Goal: Navigation & Orientation: Understand site structure

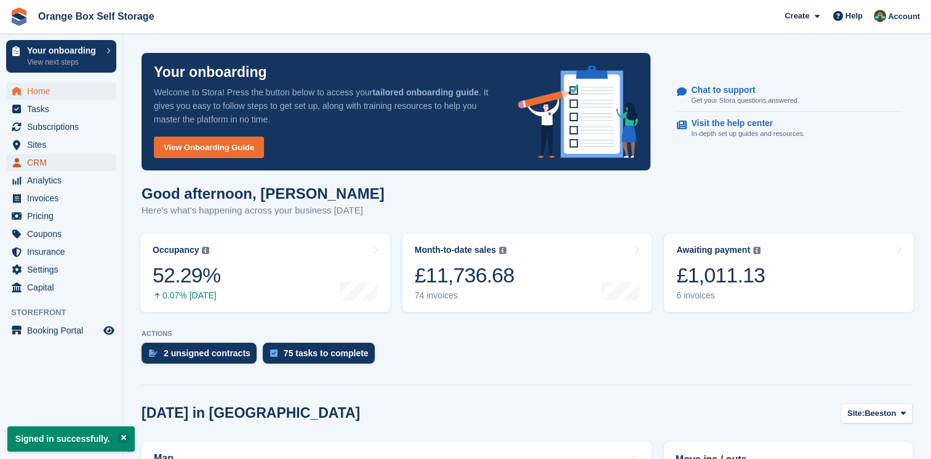
click at [48, 162] on span "CRM" at bounding box center [64, 162] width 74 height 17
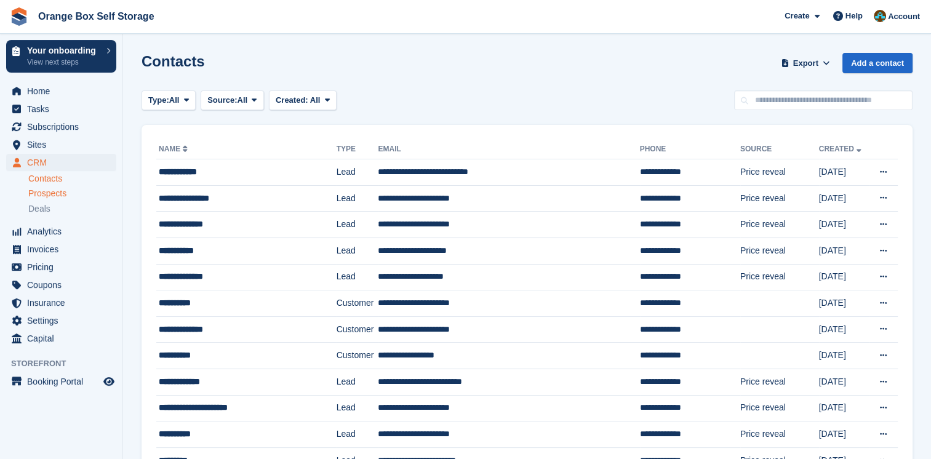
click at [70, 196] on div "Prospects" at bounding box center [72, 194] width 88 height 12
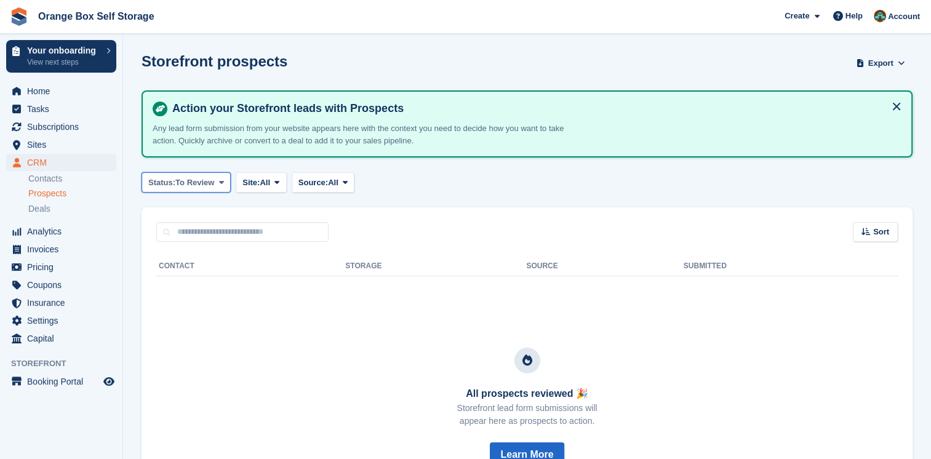
click at [198, 173] on button "Status: To Review" at bounding box center [185, 182] width 89 height 20
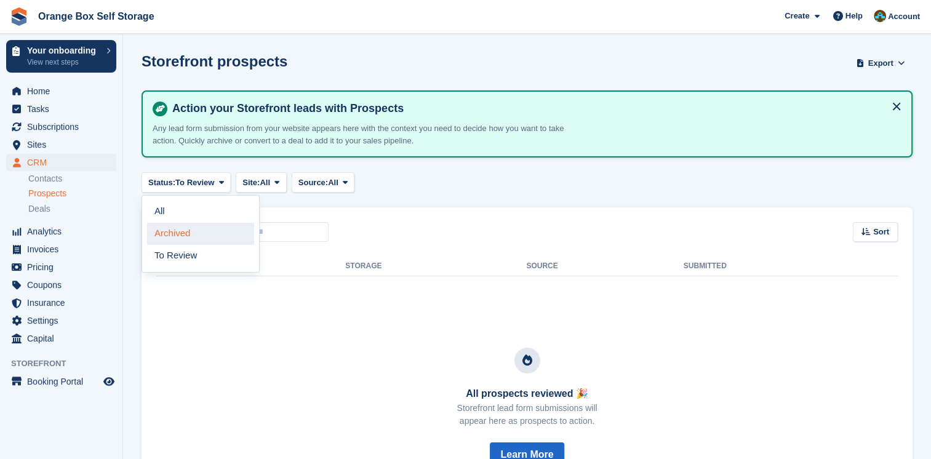
click at [189, 229] on link "Archived" at bounding box center [200, 234] width 107 height 22
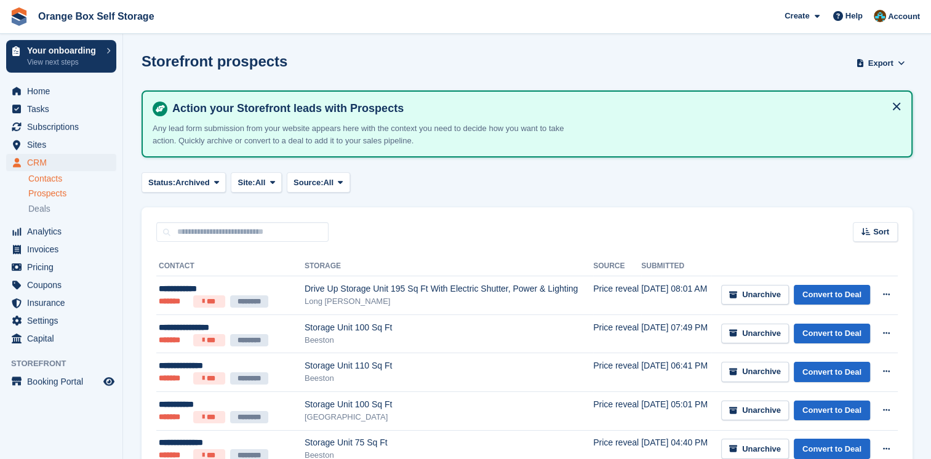
click at [73, 181] on link "Contacts" at bounding box center [72, 179] width 88 height 12
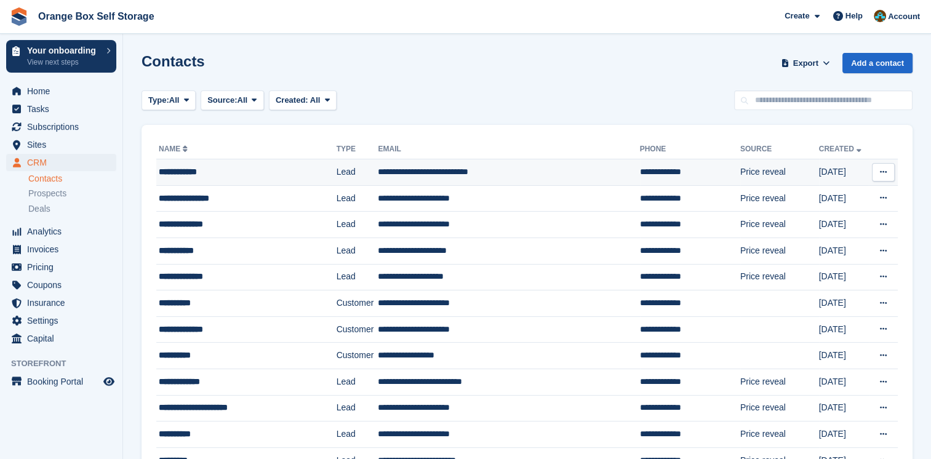
click at [277, 173] on div "**********" at bounding box center [238, 171] width 159 height 13
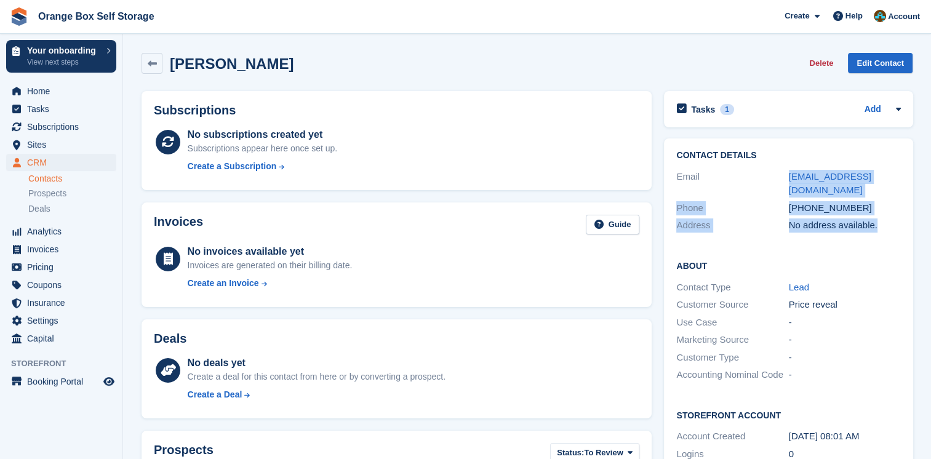
drag, startPoint x: 879, startPoint y: 231, endPoint x: 782, endPoint y: 169, distance: 114.8
click at [782, 169] on div "Contact Details Email rjpscaffoldingnotts@gmail.com Phone +447776256289 Address…" at bounding box center [788, 192] width 248 height 108
drag, startPoint x: 782, startPoint y: 169, endPoint x: 755, endPoint y: 217, distance: 55.9
click at [755, 215] on div "Phone +447776256289" at bounding box center [788, 208] width 224 height 18
click at [51, 112] on span "Tasks" at bounding box center [64, 108] width 74 height 17
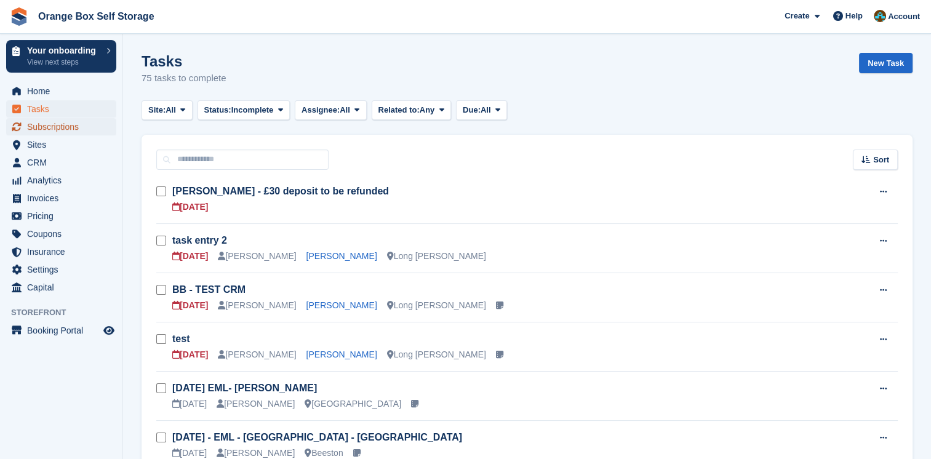
click at [73, 130] on span "Subscriptions" at bounding box center [64, 126] width 74 height 17
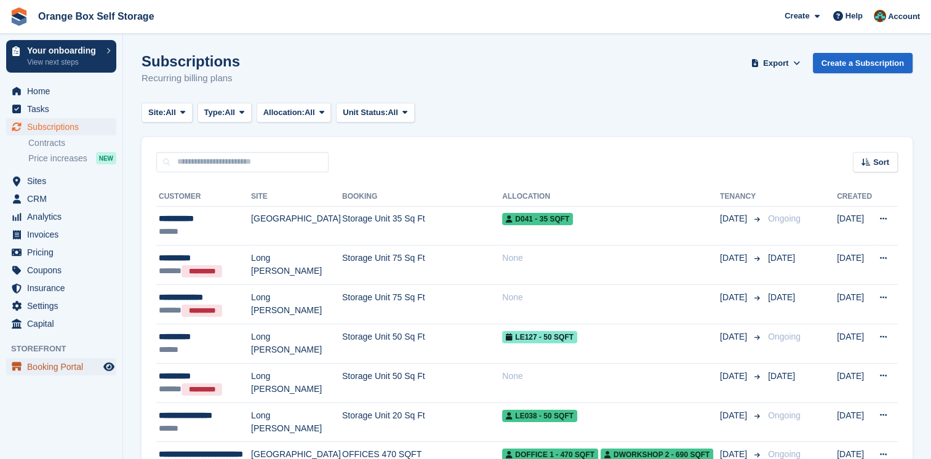
click at [78, 364] on span "Booking Portal" at bounding box center [64, 366] width 74 height 17
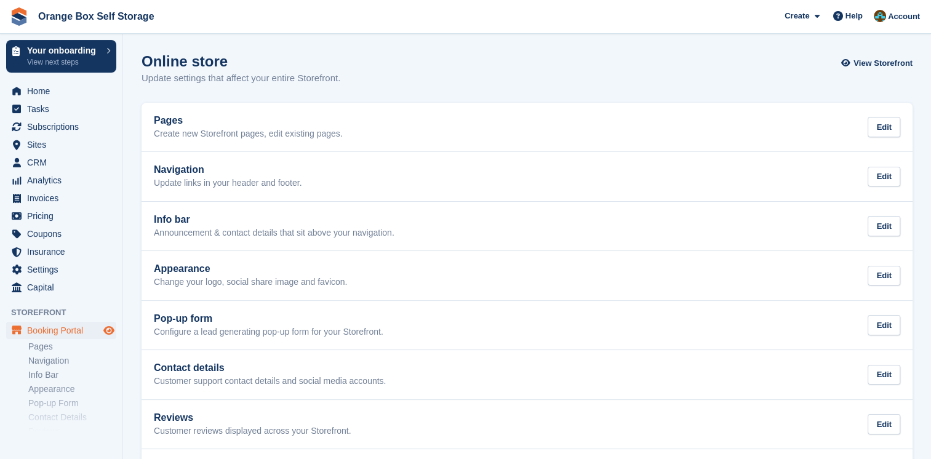
click at [109, 335] on span "Preview store" at bounding box center [108, 330] width 15 height 15
click at [53, 149] on span "Sites" at bounding box center [64, 144] width 74 height 17
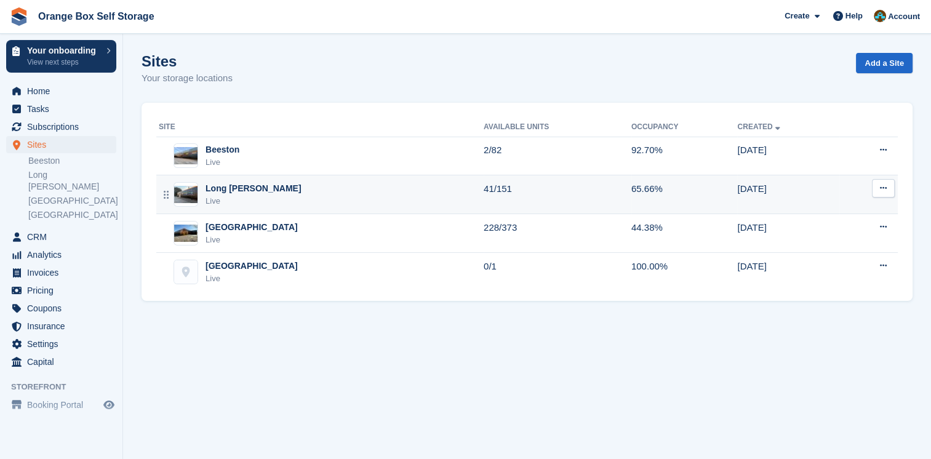
click at [256, 193] on div "Long Eaton Live" at bounding box center [321, 194] width 325 height 25
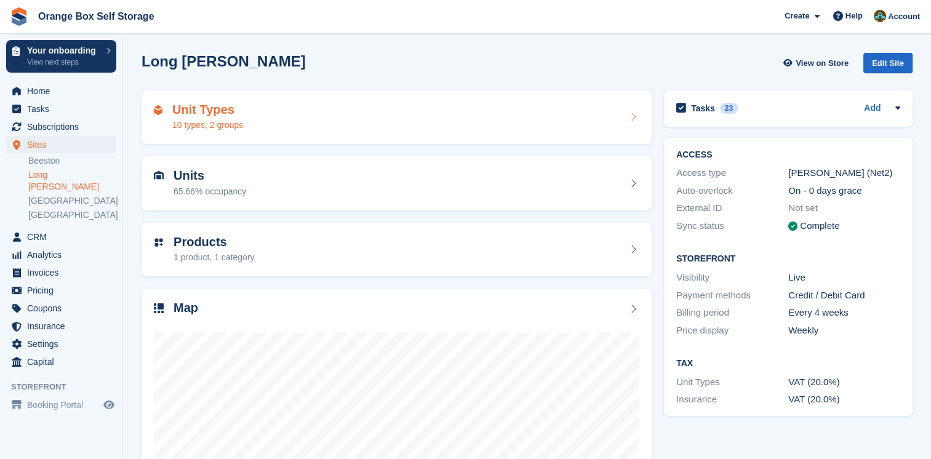
click at [314, 123] on div "Unit Types 10 types, 2 groups" at bounding box center [396, 118] width 485 height 30
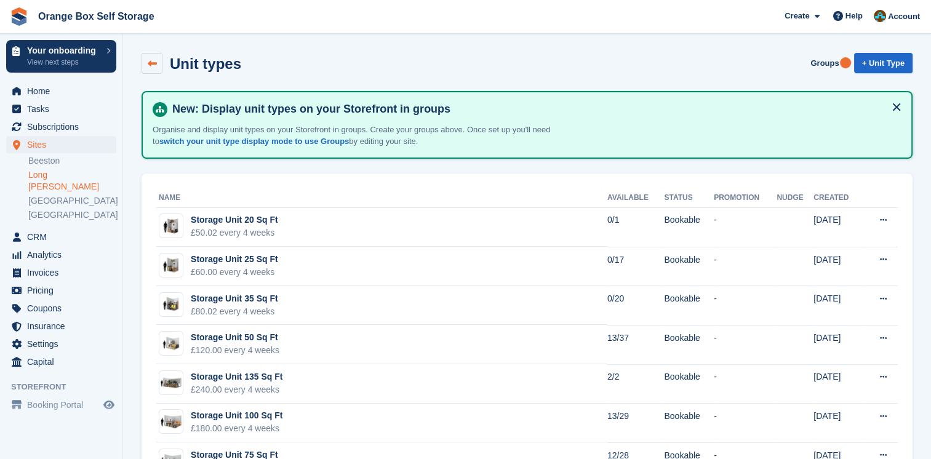
drag, startPoint x: 160, startPoint y: 74, endPoint x: 156, endPoint y: 68, distance: 7.5
click at [159, 73] on div "Unit types Groups + Unit Type" at bounding box center [526, 66] width 783 height 38
click at [156, 68] on link at bounding box center [151, 63] width 21 height 21
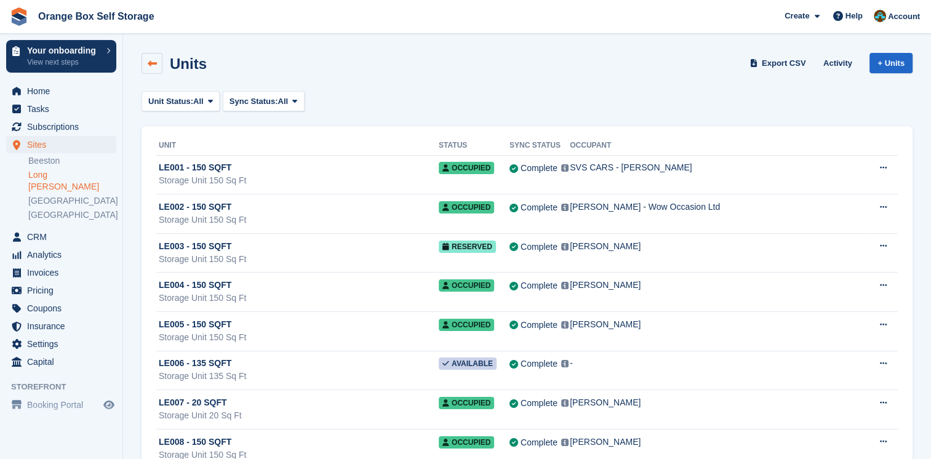
click at [158, 70] on link at bounding box center [151, 63] width 21 height 21
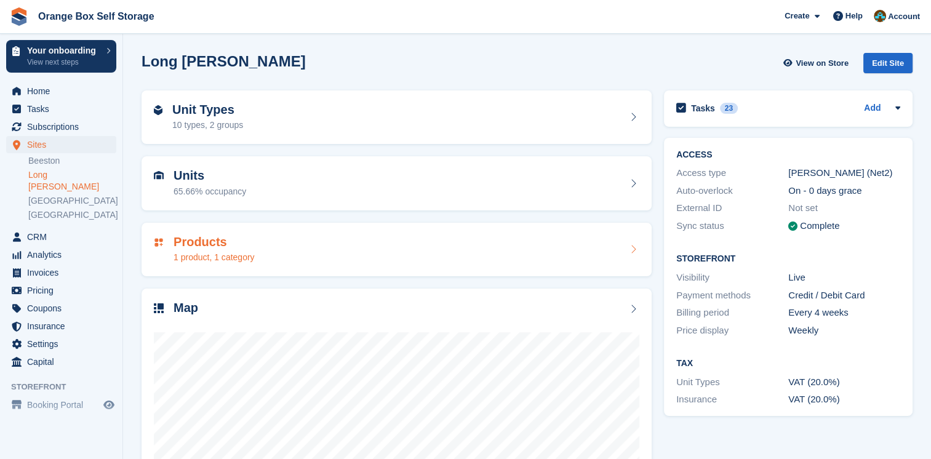
click at [261, 247] on div "Products 1 product, 1 category" at bounding box center [396, 250] width 485 height 30
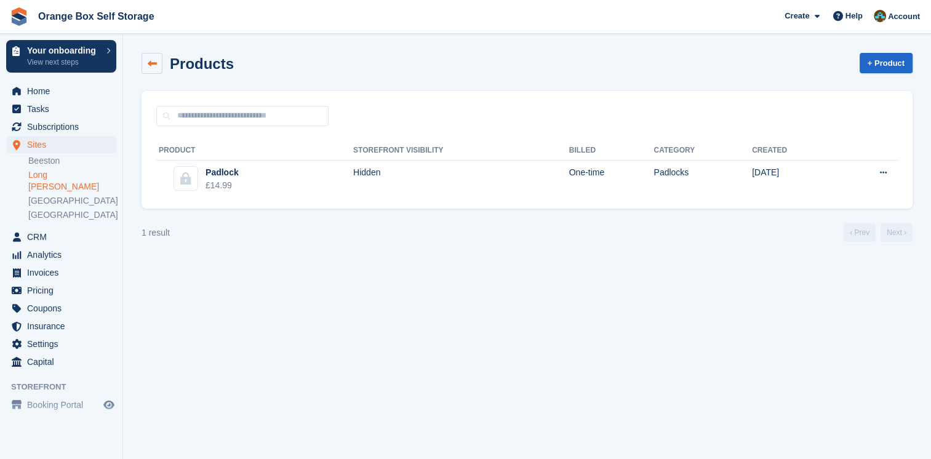
click at [154, 70] on link at bounding box center [151, 63] width 21 height 21
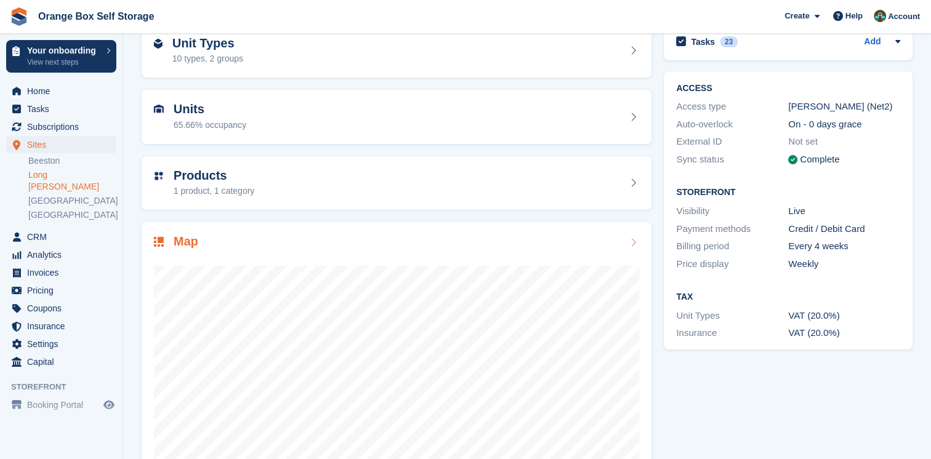
scroll to position [131, 0]
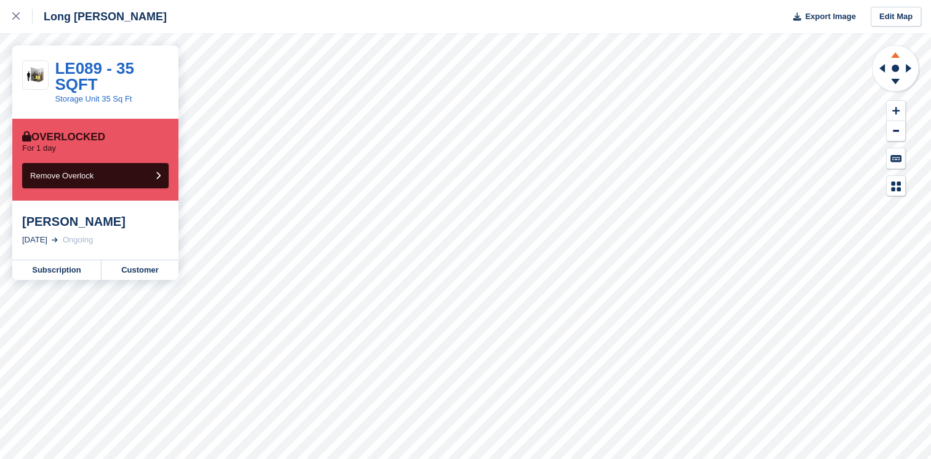
click at [894, 59] on icon at bounding box center [895, 53] width 32 height 15
click at [894, 58] on icon at bounding box center [895, 53] width 32 height 15
click at [894, 58] on g at bounding box center [895, 53] width 32 height 15
click at [893, 60] on g at bounding box center [895, 53] width 32 height 15
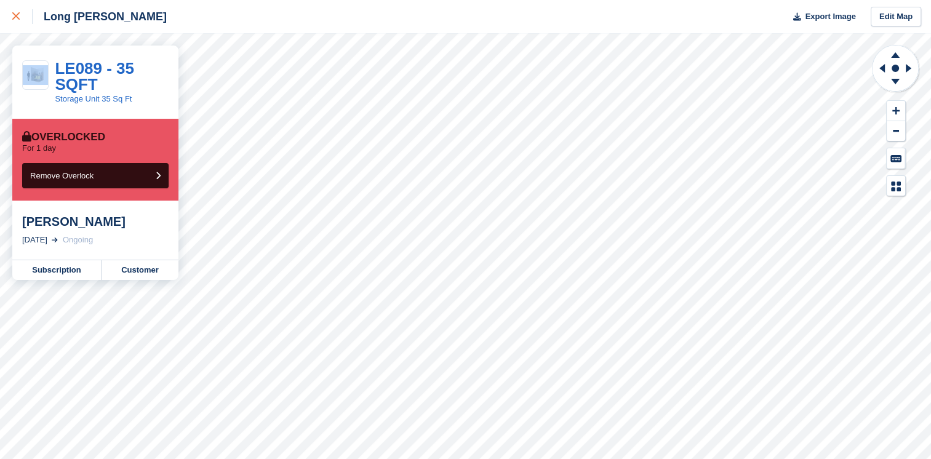
click at [20, 16] on div at bounding box center [22, 16] width 20 height 15
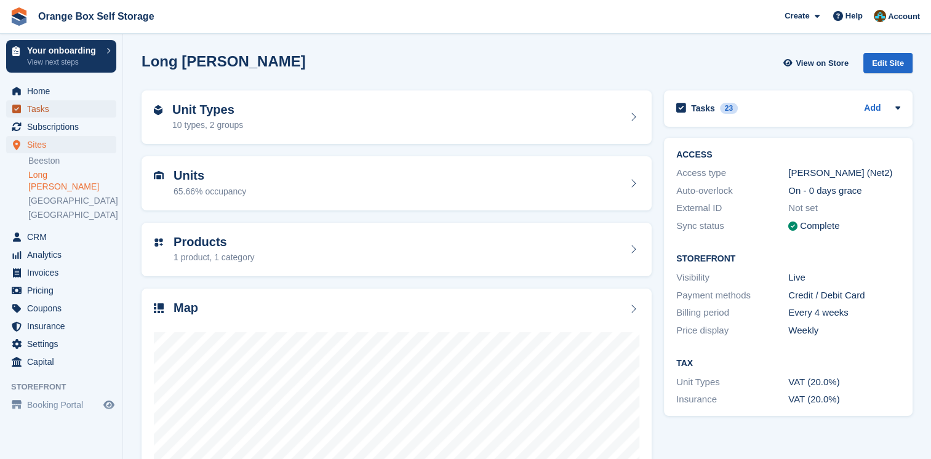
click at [54, 108] on span "Tasks" at bounding box center [64, 108] width 74 height 17
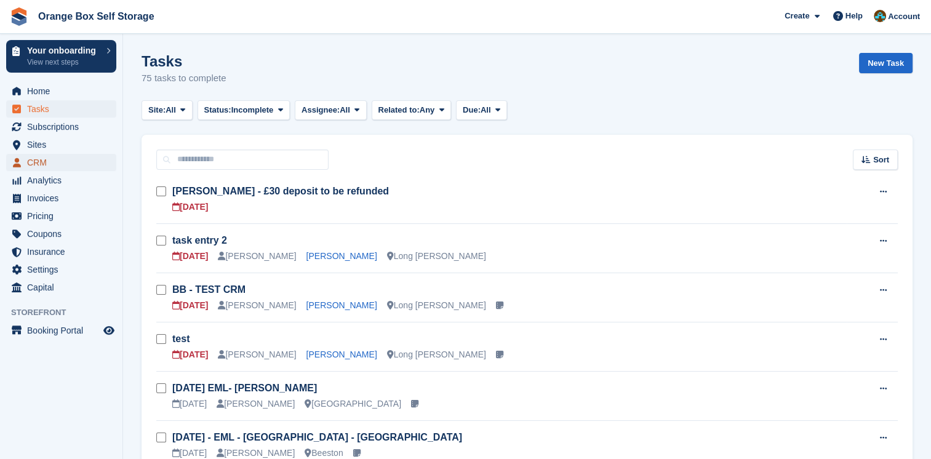
click at [70, 157] on span "CRM" at bounding box center [64, 162] width 74 height 17
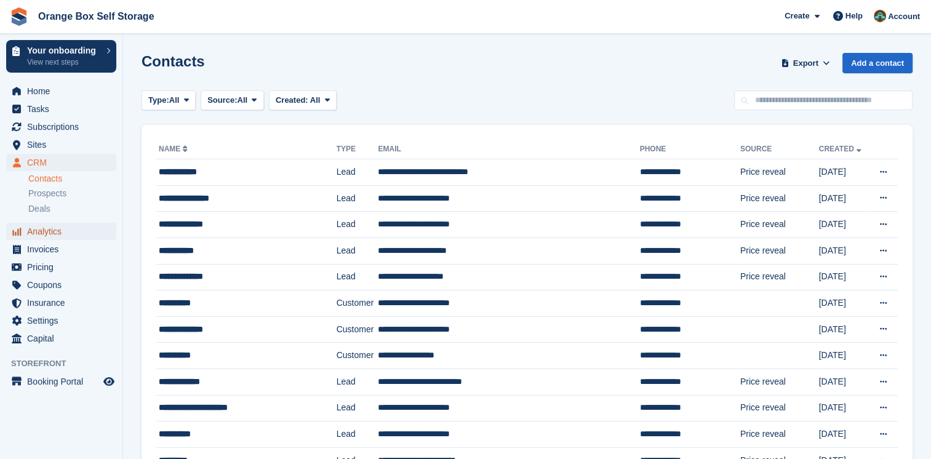
click at [55, 234] on span "Analytics" at bounding box center [64, 231] width 74 height 17
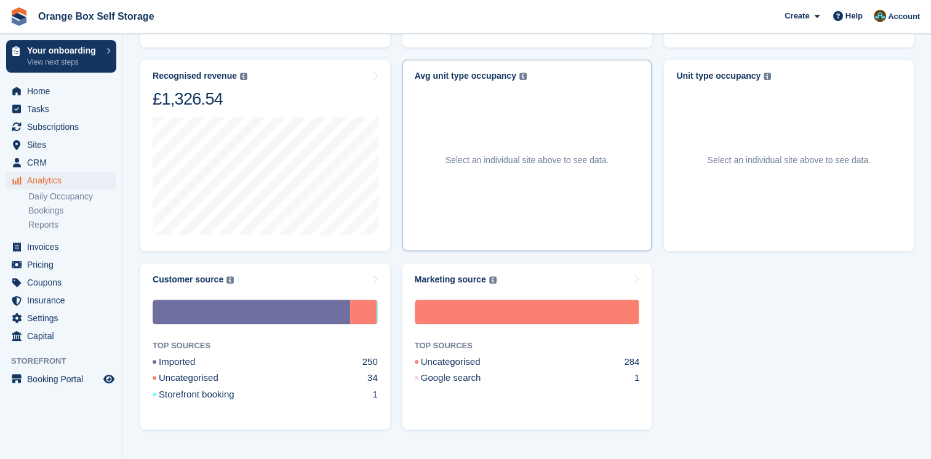
scroll to position [576, 0]
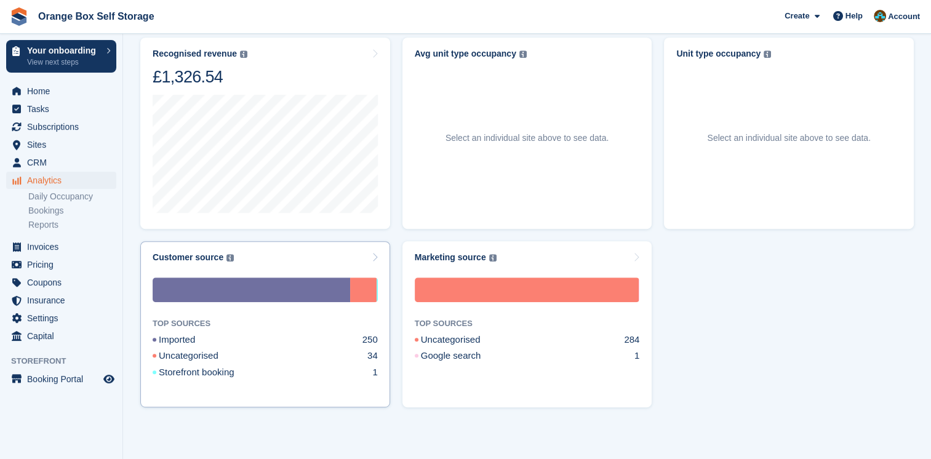
click at [374, 370] on div "1" at bounding box center [374, 372] width 5 height 14
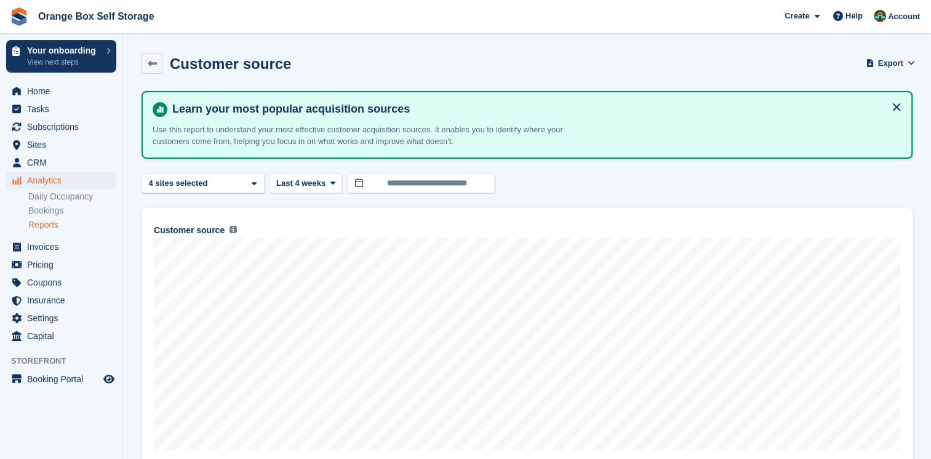
scroll to position [165, 0]
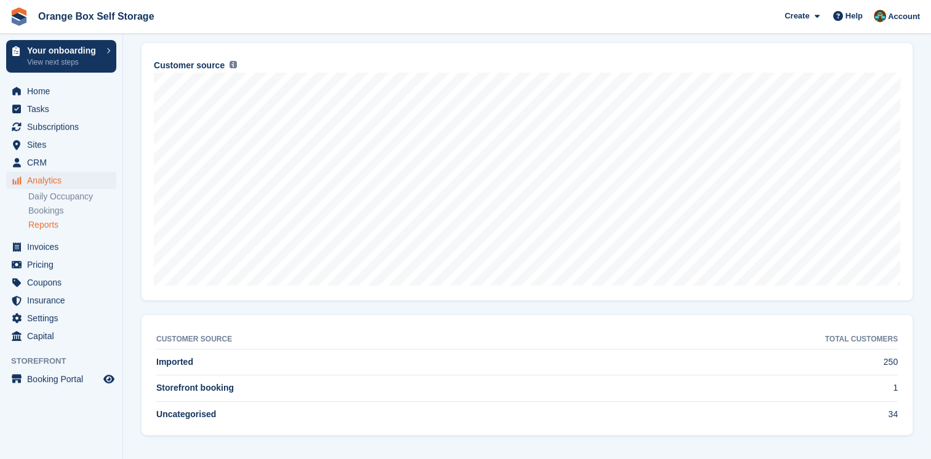
drag, startPoint x: 230, startPoint y: 388, endPoint x: 324, endPoint y: 390, distance: 93.5
click at [261, 389] on td "Storefront booking" at bounding box center [347, 388] width 382 height 26
click at [865, 373] on td "250" at bounding box center [717, 362] width 359 height 26
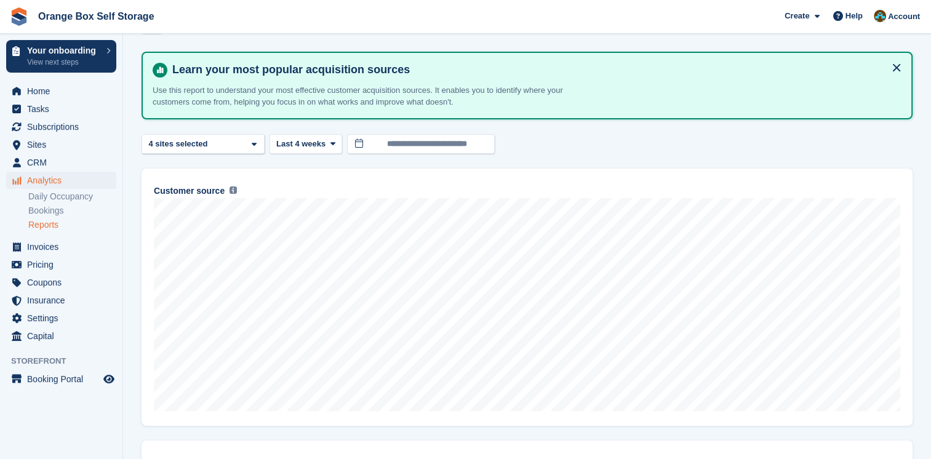
scroll to position [0, 0]
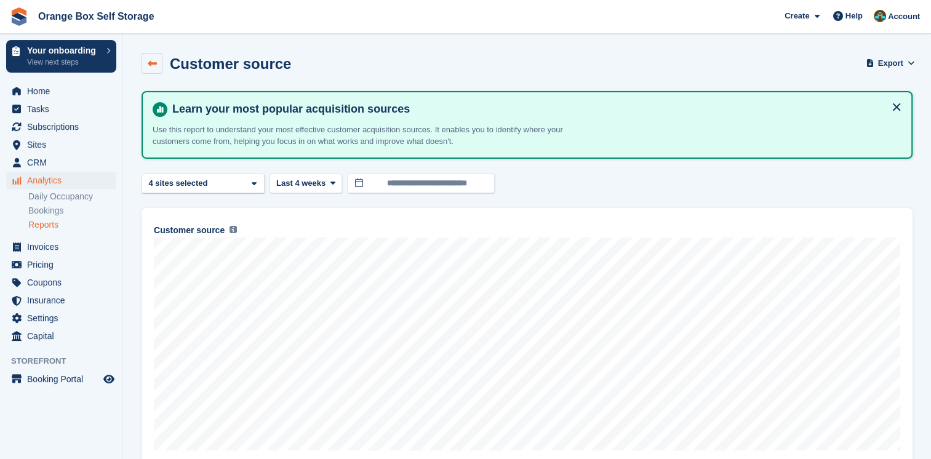
click at [146, 64] on link at bounding box center [151, 63] width 21 height 21
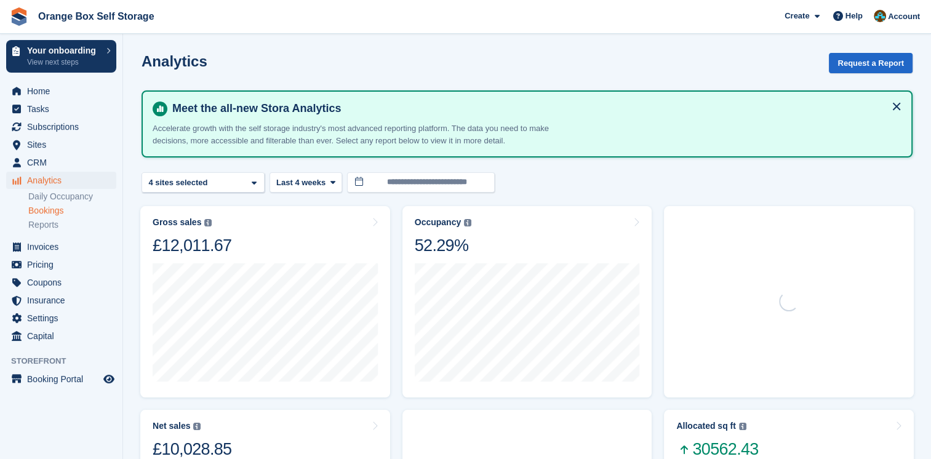
click at [61, 208] on link "Bookings" at bounding box center [72, 211] width 88 height 12
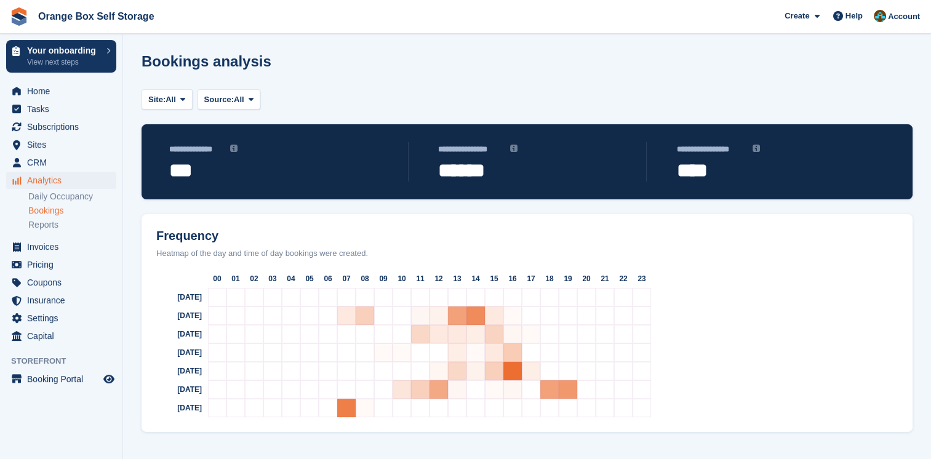
click at [60, 203] on ul "Daily Occupancy Bookings Reports" at bounding box center [75, 210] width 94 height 42
click at [60, 202] on link "Daily Occupancy" at bounding box center [72, 197] width 88 height 12
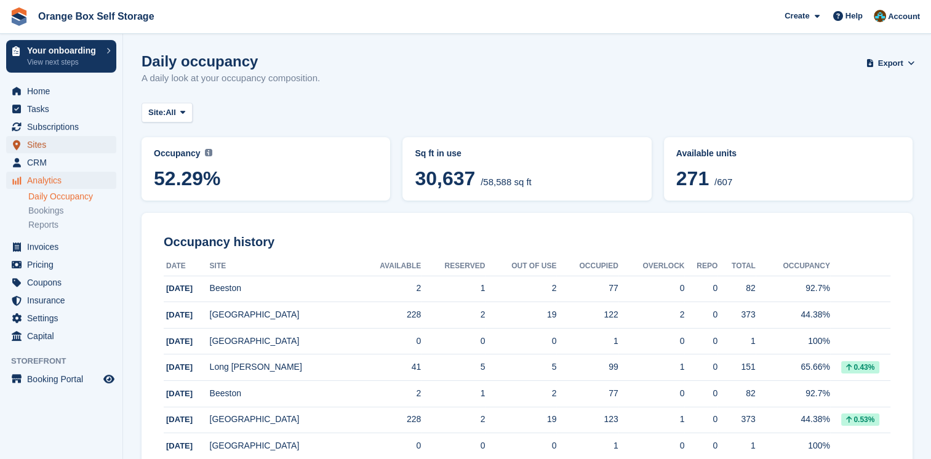
click at [52, 150] on span "Sites" at bounding box center [64, 144] width 74 height 17
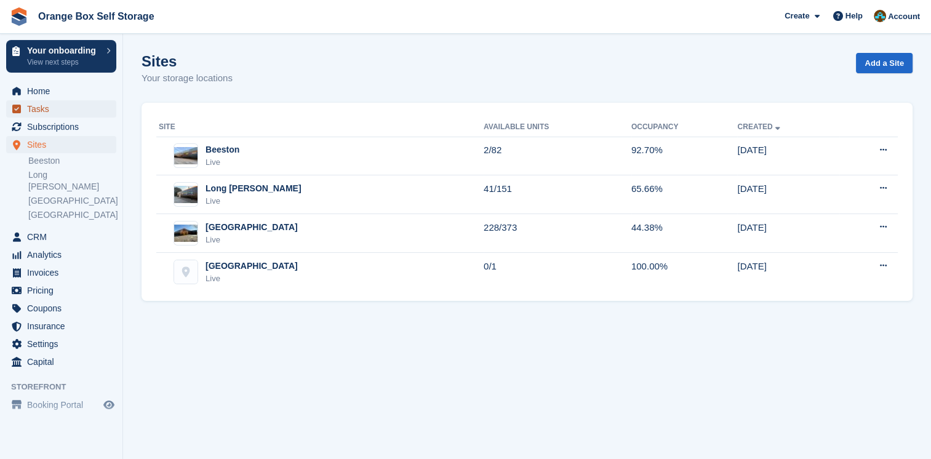
click at [54, 113] on span "Tasks" at bounding box center [64, 108] width 74 height 17
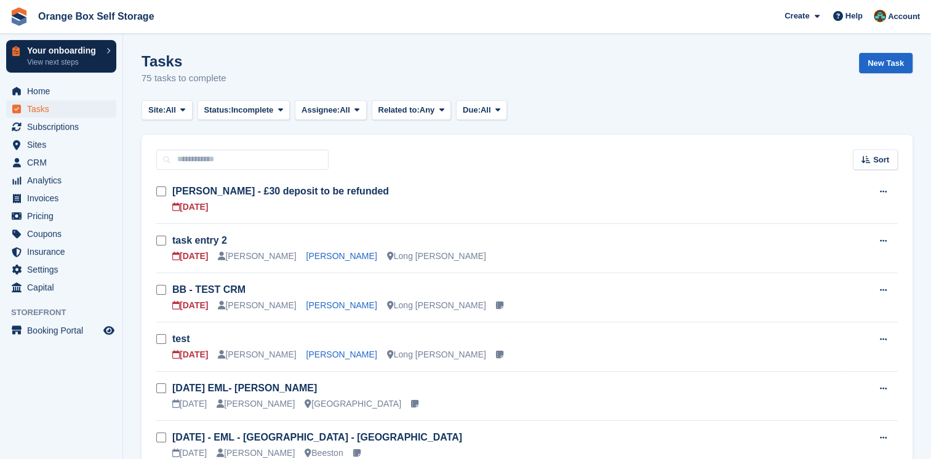
click at [96, 58] on p "View next steps" at bounding box center [63, 62] width 73 height 11
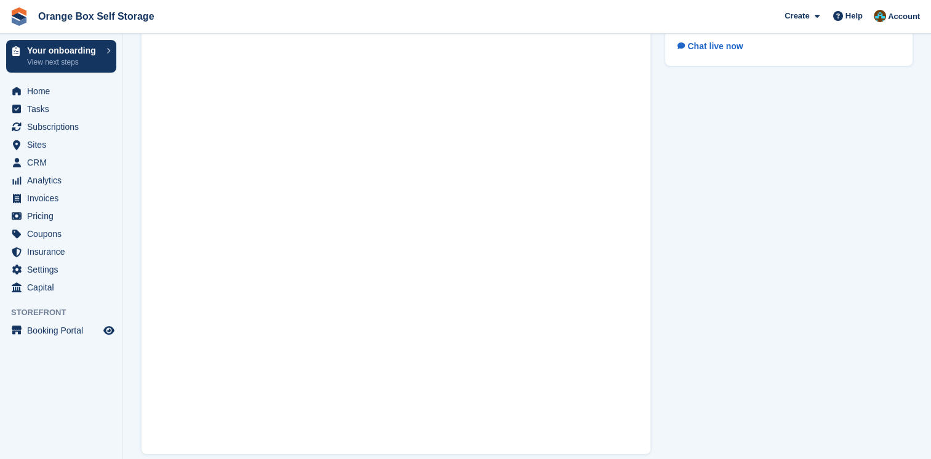
scroll to position [71, 0]
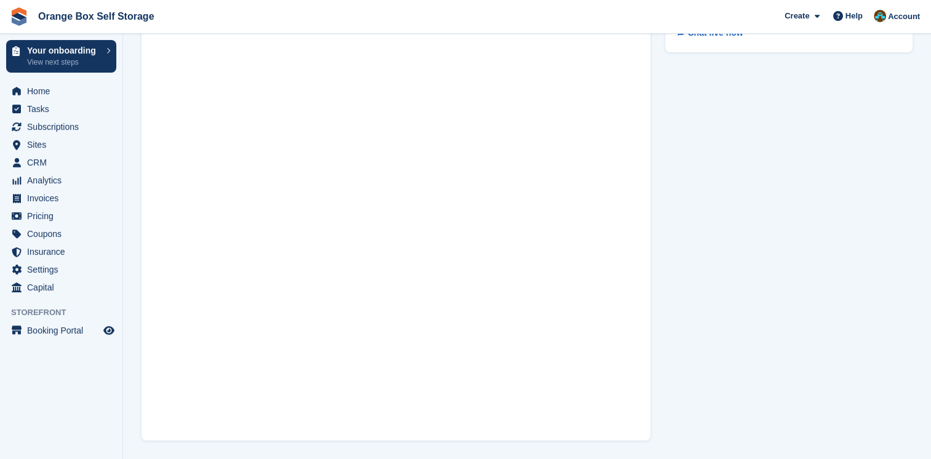
click at [698, 261] on div "Need help getting set up? Talk to a Stora onboarding expert. Chat live now" at bounding box center [789, 211] width 262 height 474
click at [101, 58] on link "Your onboarding View next steps" at bounding box center [61, 56] width 110 height 33
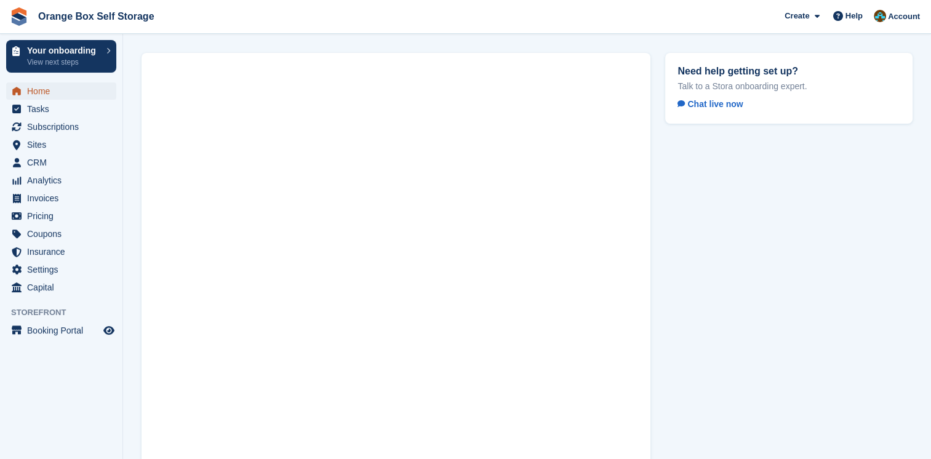
click at [66, 95] on span "Home" at bounding box center [64, 90] width 74 height 17
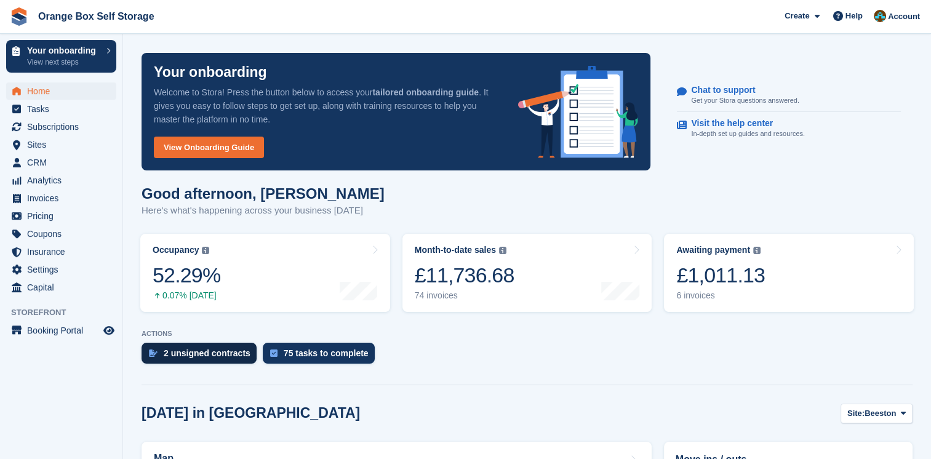
click at [192, 356] on div "2 unsigned contracts" at bounding box center [207, 353] width 87 height 10
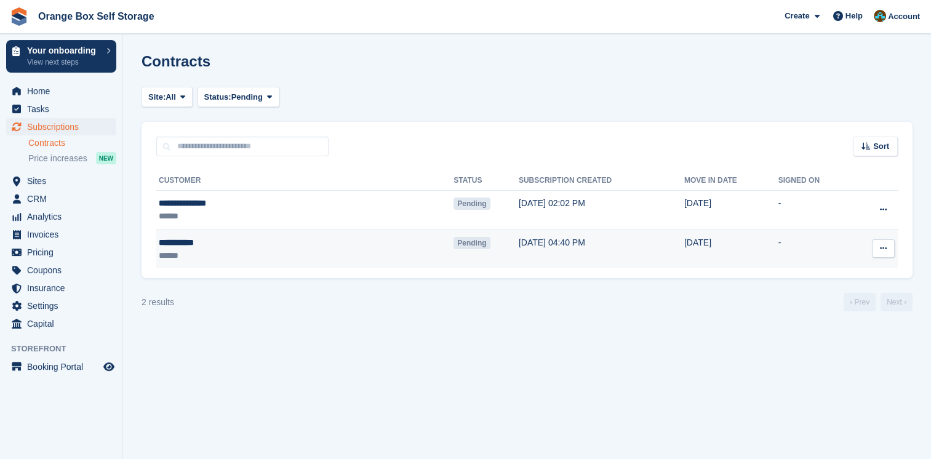
click at [226, 249] on div "******" at bounding box center [241, 255] width 164 height 13
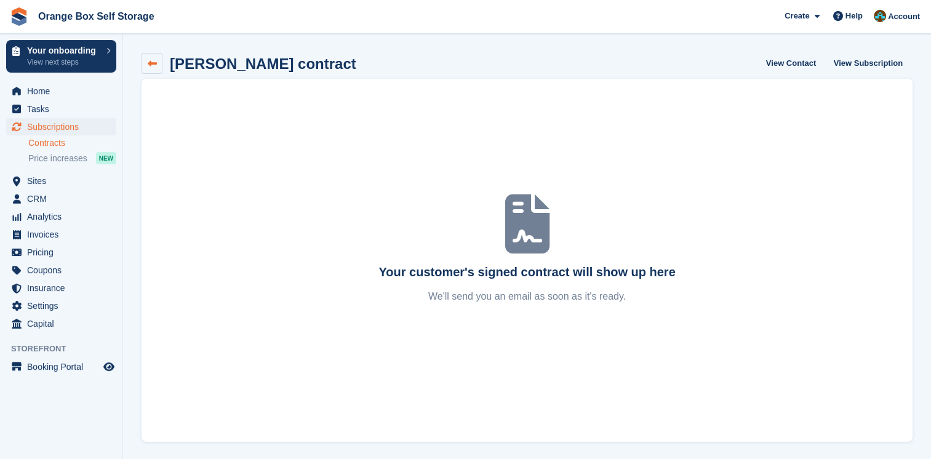
click at [155, 68] on link at bounding box center [151, 63] width 21 height 21
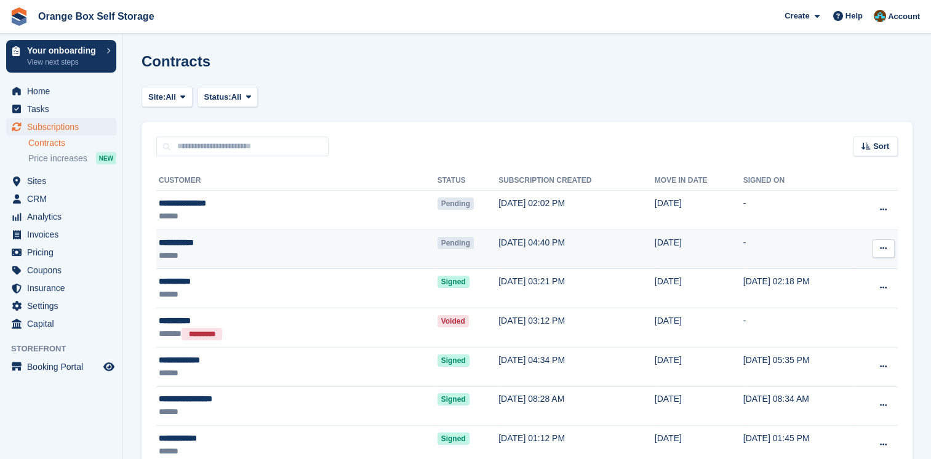
click at [874, 242] on button at bounding box center [883, 248] width 23 height 18
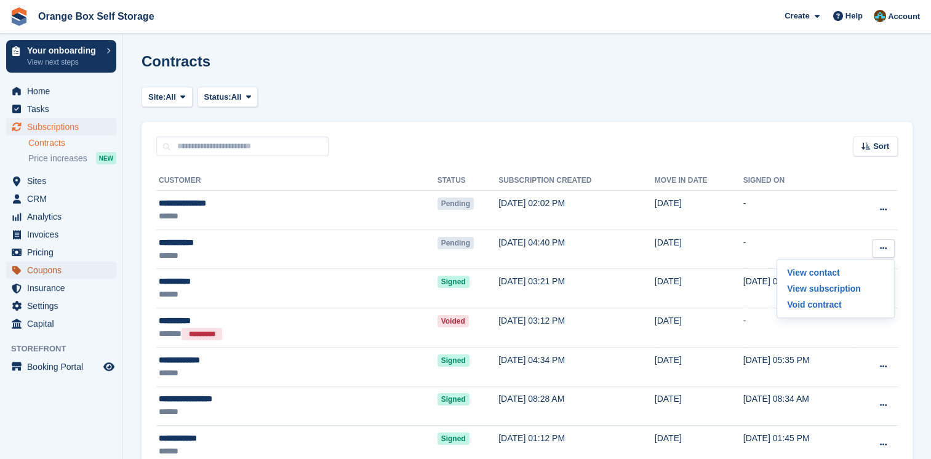
click at [49, 274] on span "Coupons" at bounding box center [64, 269] width 74 height 17
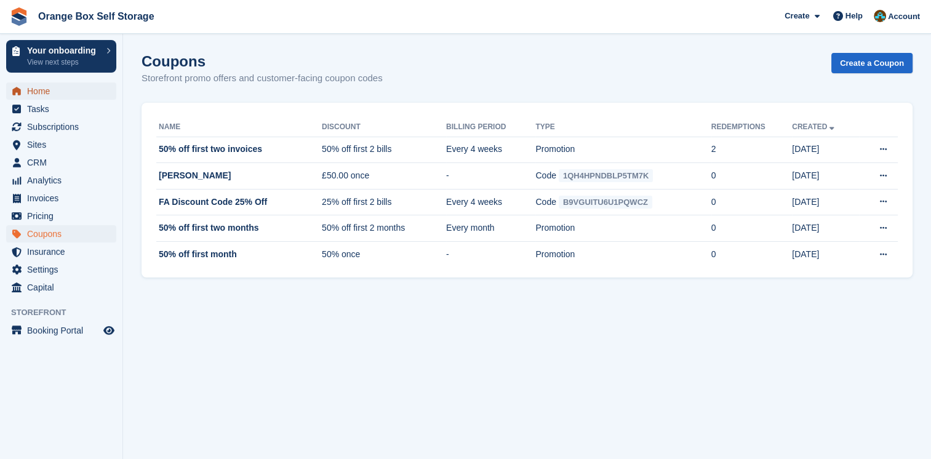
click at [59, 95] on span "Home" at bounding box center [64, 90] width 74 height 17
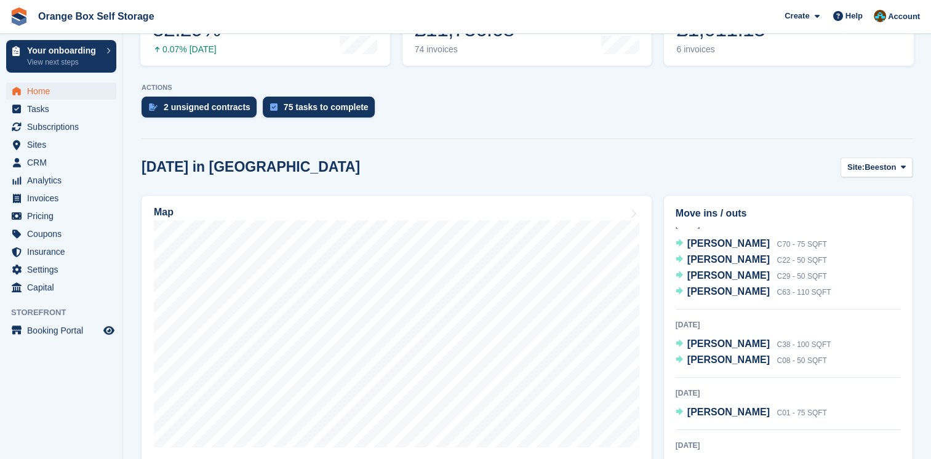
scroll to position [492, 0]
